Goal: Task Accomplishment & Management: Use online tool/utility

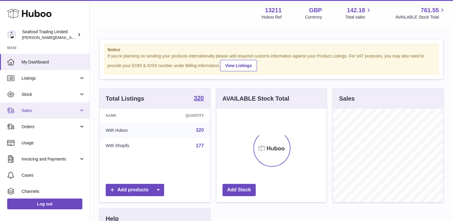
scroll to position [93, 110]
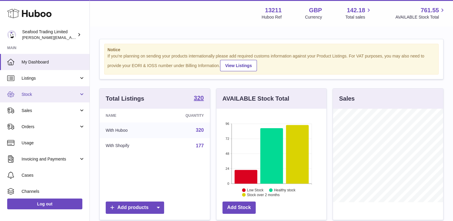
click at [44, 96] on span "Stock" at bounding box center [50, 95] width 57 height 6
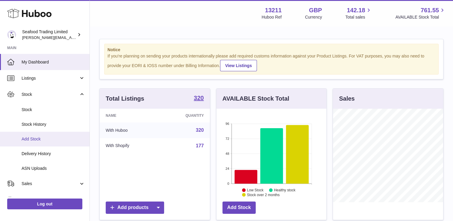
click at [38, 140] on span "Add Stock" at bounding box center [54, 139] width 64 height 6
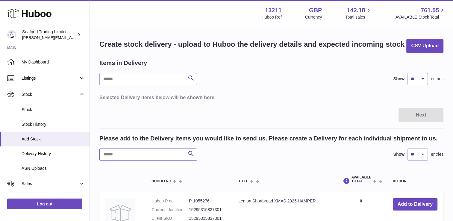
click at [120, 151] on input "text" at bounding box center [148, 155] width 98 height 12
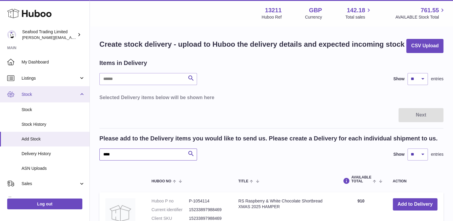
type input "****"
click at [48, 96] on span "Stock" at bounding box center [50, 95] width 57 height 6
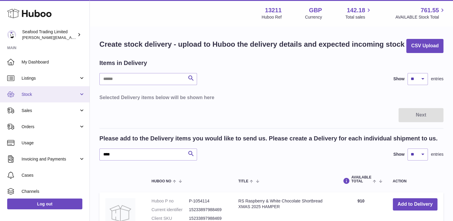
click at [48, 96] on span "Stock" at bounding box center [50, 95] width 57 height 6
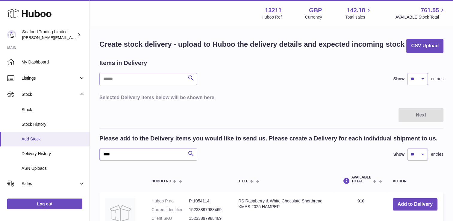
click at [33, 140] on span "Add Stock" at bounding box center [54, 139] width 64 height 6
click at [120, 155] on input "text" at bounding box center [148, 155] width 98 height 12
type input "****"
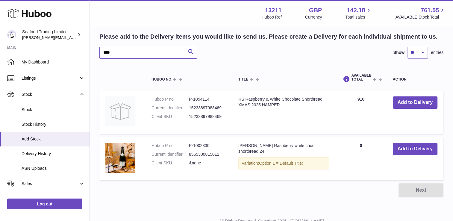
scroll to position [60, 0]
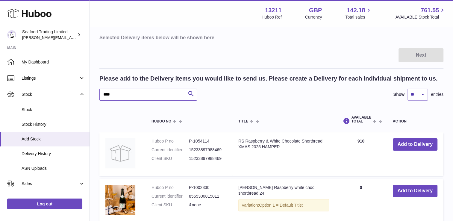
drag, startPoint x: 121, startPoint y: 91, endPoint x: 89, endPoint y: 95, distance: 32.5
click at [89, 95] on div "Huboo Seafood Trading Limited [EMAIL_ADDRESS][DOMAIN_NAME] Main My Dashboard Li…" at bounding box center [226, 113] width 453 height 346
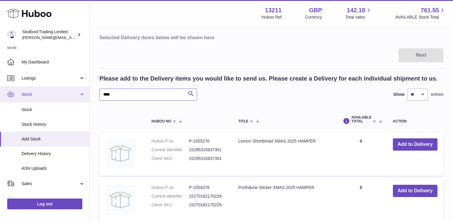
type input "*****"
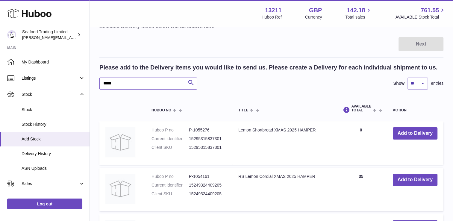
scroll to position [30, 0]
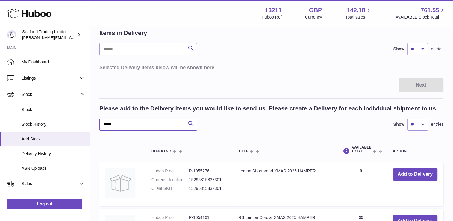
drag, startPoint x: 122, startPoint y: 125, endPoint x: 95, endPoint y: 128, distance: 27.4
click at [95, 128] on div "Create stock delivery - upload to Huboo the delivery details and expected incom…" at bounding box center [271, 162] width 363 height 331
